Goal: Information Seeking & Learning: Learn about a topic

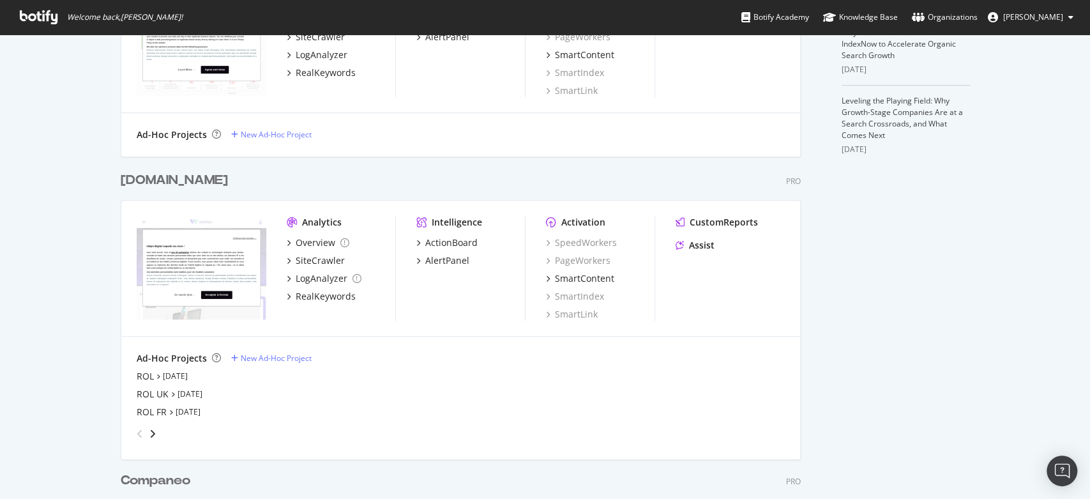
scroll to position [567, 0]
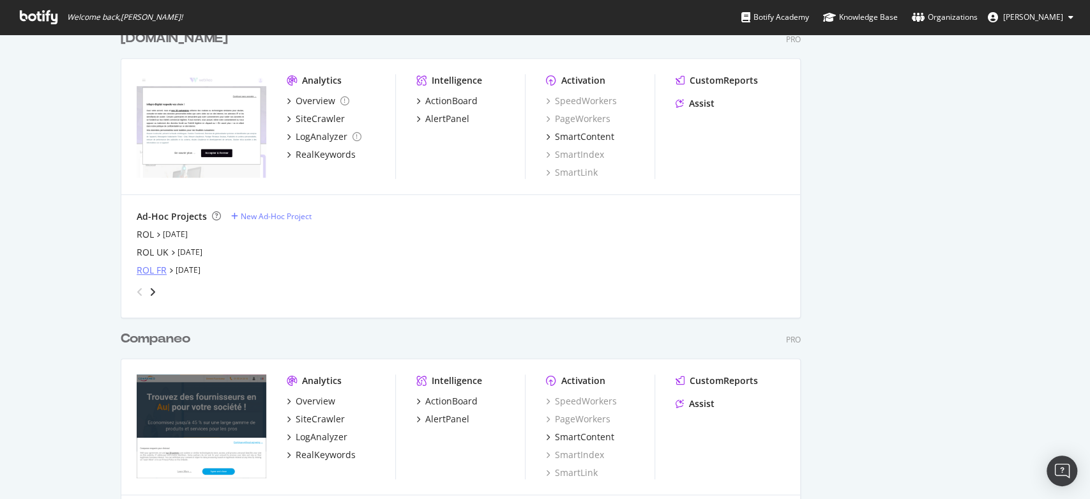
click at [142, 268] on div "ROL FR" at bounding box center [152, 270] width 30 height 13
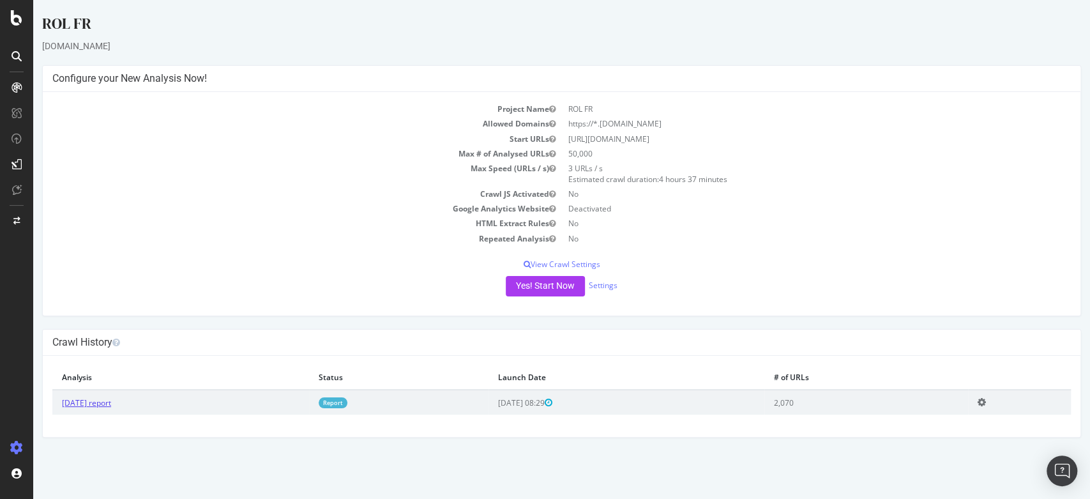
click at [111, 406] on link "2025 Jun. 24th report" at bounding box center [86, 402] width 49 height 11
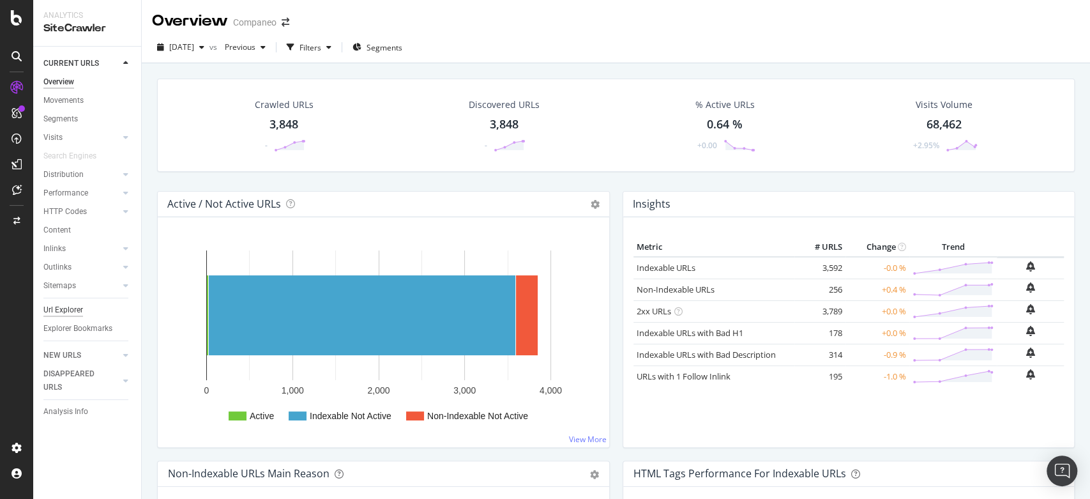
click at [45, 309] on div "Url Explorer" at bounding box center [63, 309] width 40 height 13
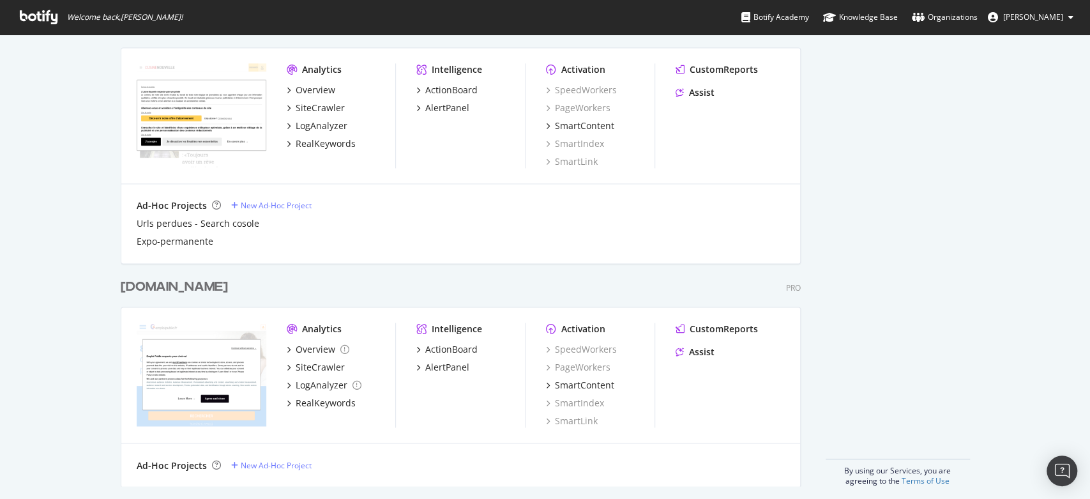
scroll to position [1186, 0]
